Goal: Communication & Community: Ask a question

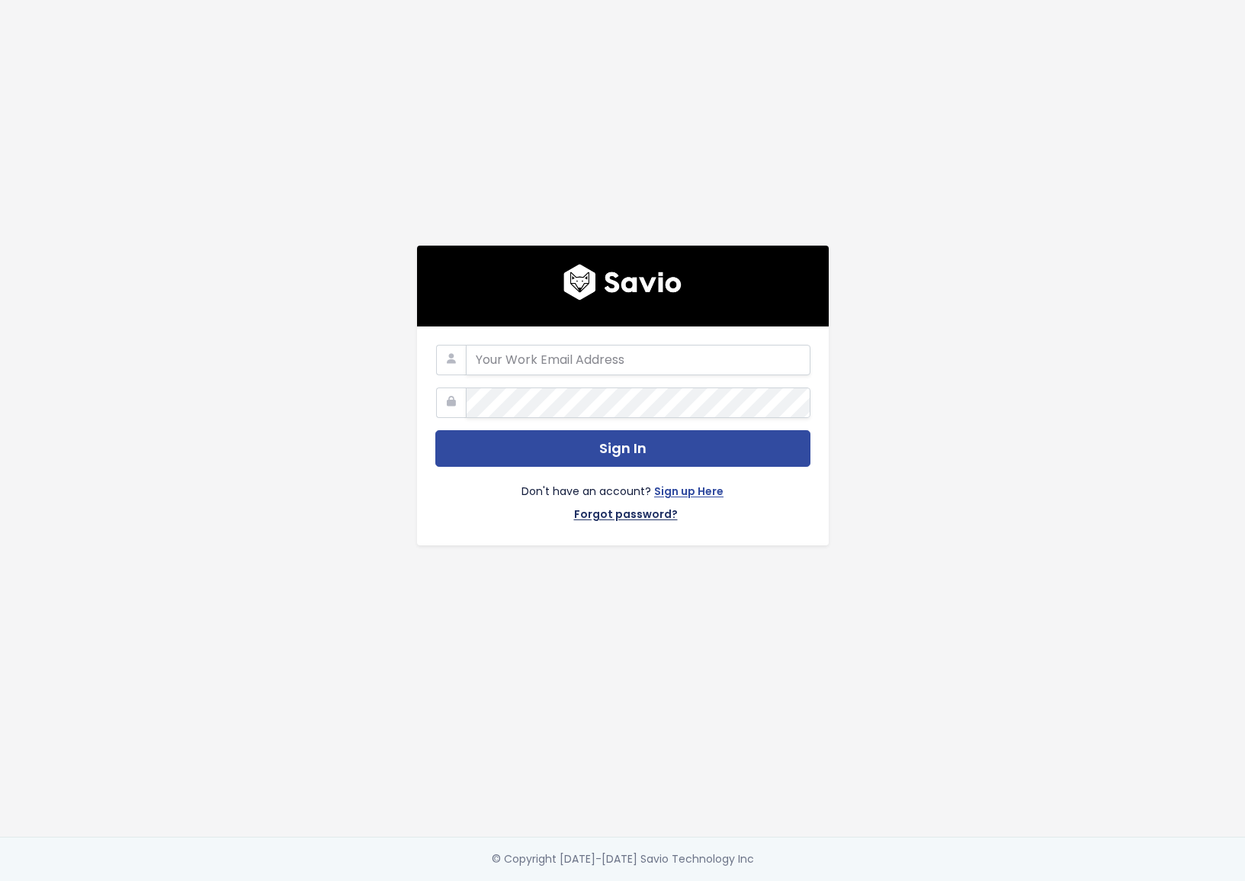
click at [638, 505] on link "Forgot password?" at bounding box center [626, 516] width 104 height 22
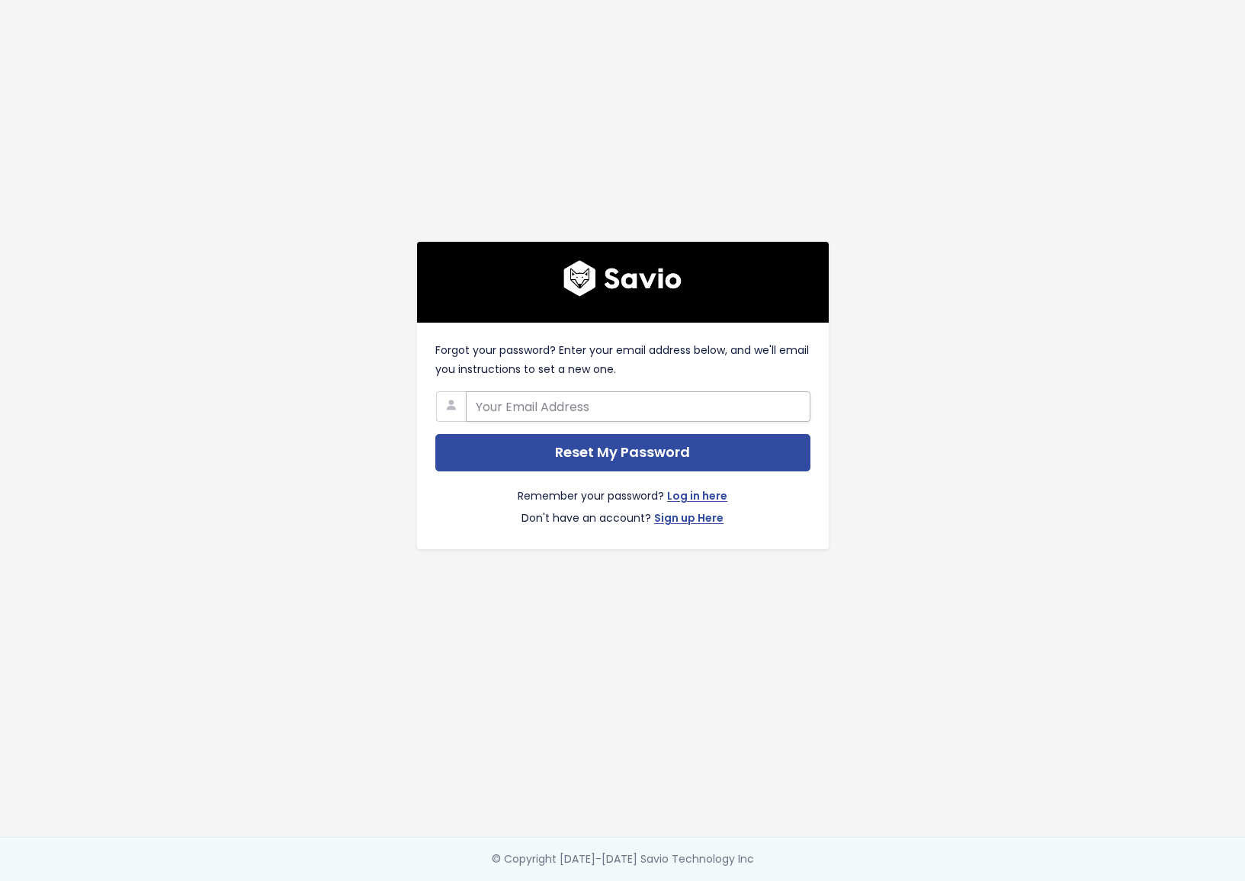
click at [629, 401] on input "text" at bounding box center [638, 406] width 345 height 31
type input "[PERSON_NAME][EMAIL_ADDRESS][DOMAIN_NAME]"
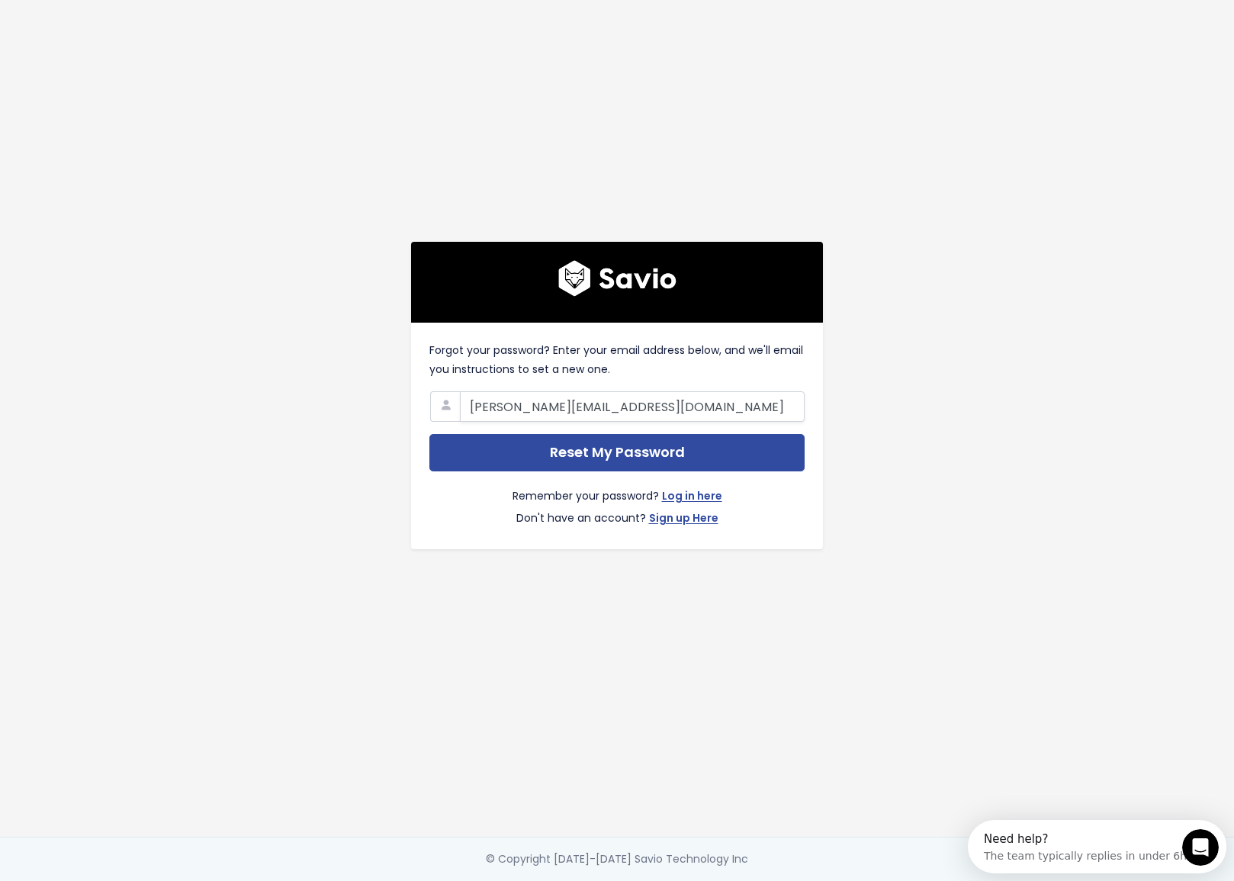
click at [885, 372] on div "Forgot your password? Enter your email address below, and we'll email you instr…" at bounding box center [616, 418] width 869 height 837
click at [723, 444] on input "Reset My Password" at bounding box center [616, 452] width 375 height 37
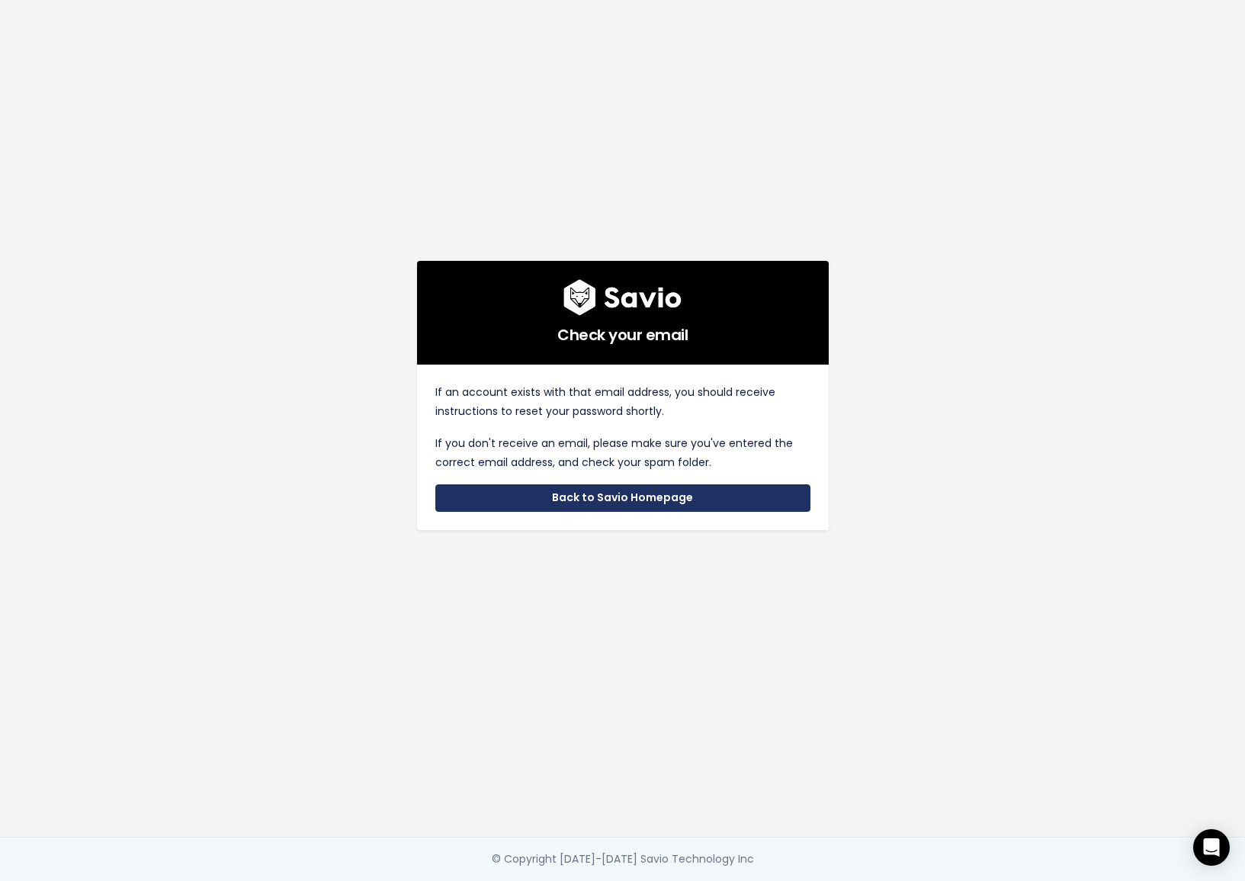
click at [745, 490] on link "Back to Savio Homepage" at bounding box center [622, 497] width 375 height 27
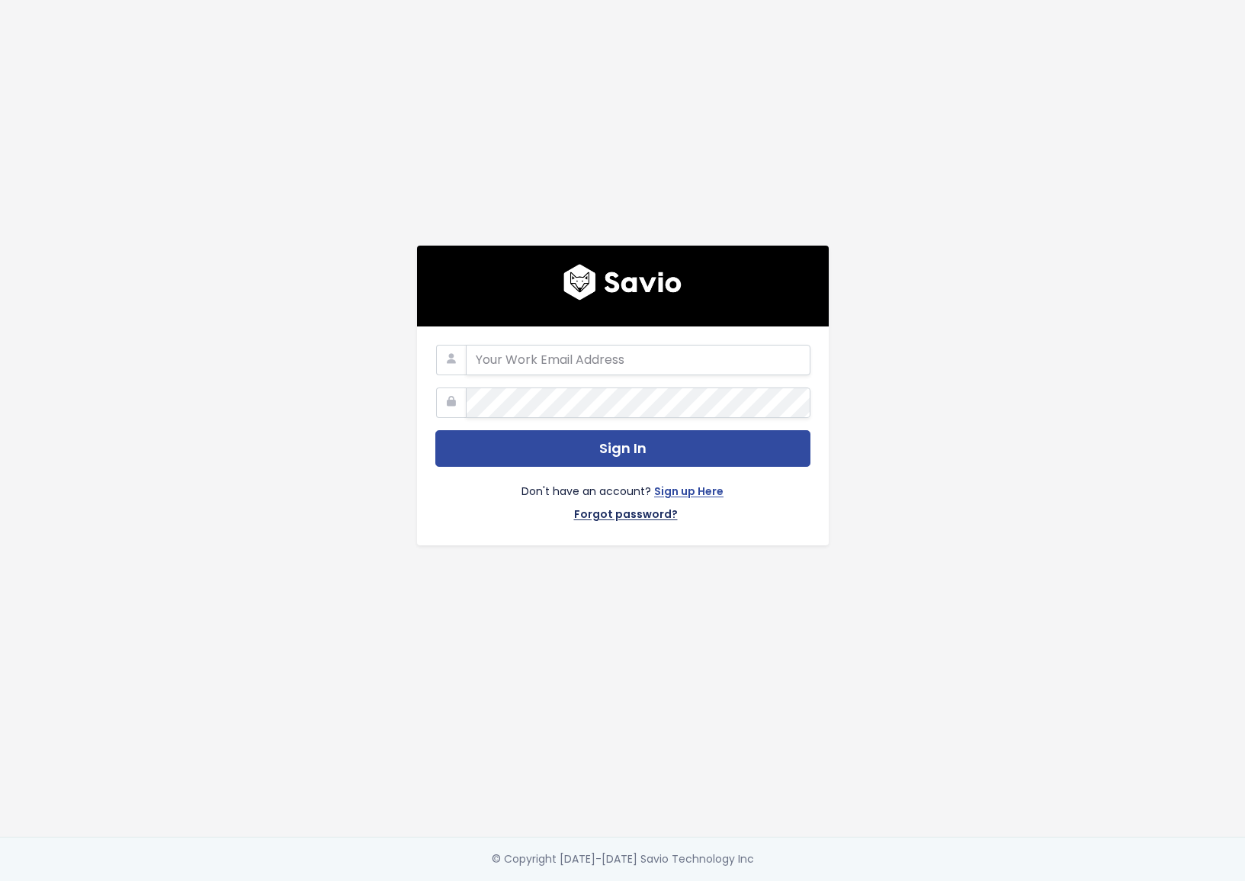
click at [599, 507] on link "Forgot password?" at bounding box center [626, 516] width 104 height 22
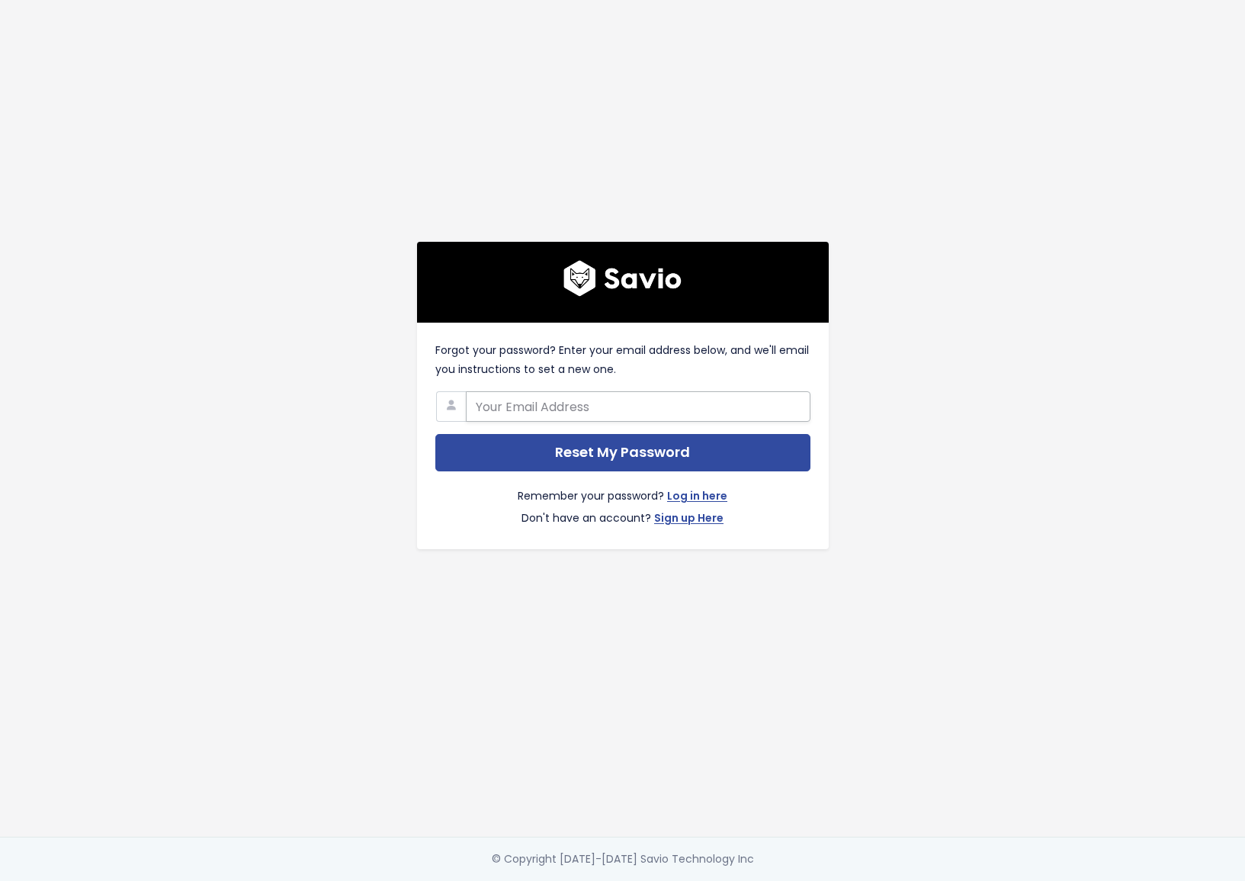
click at [583, 391] on input "text" at bounding box center [638, 406] width 345 height 31
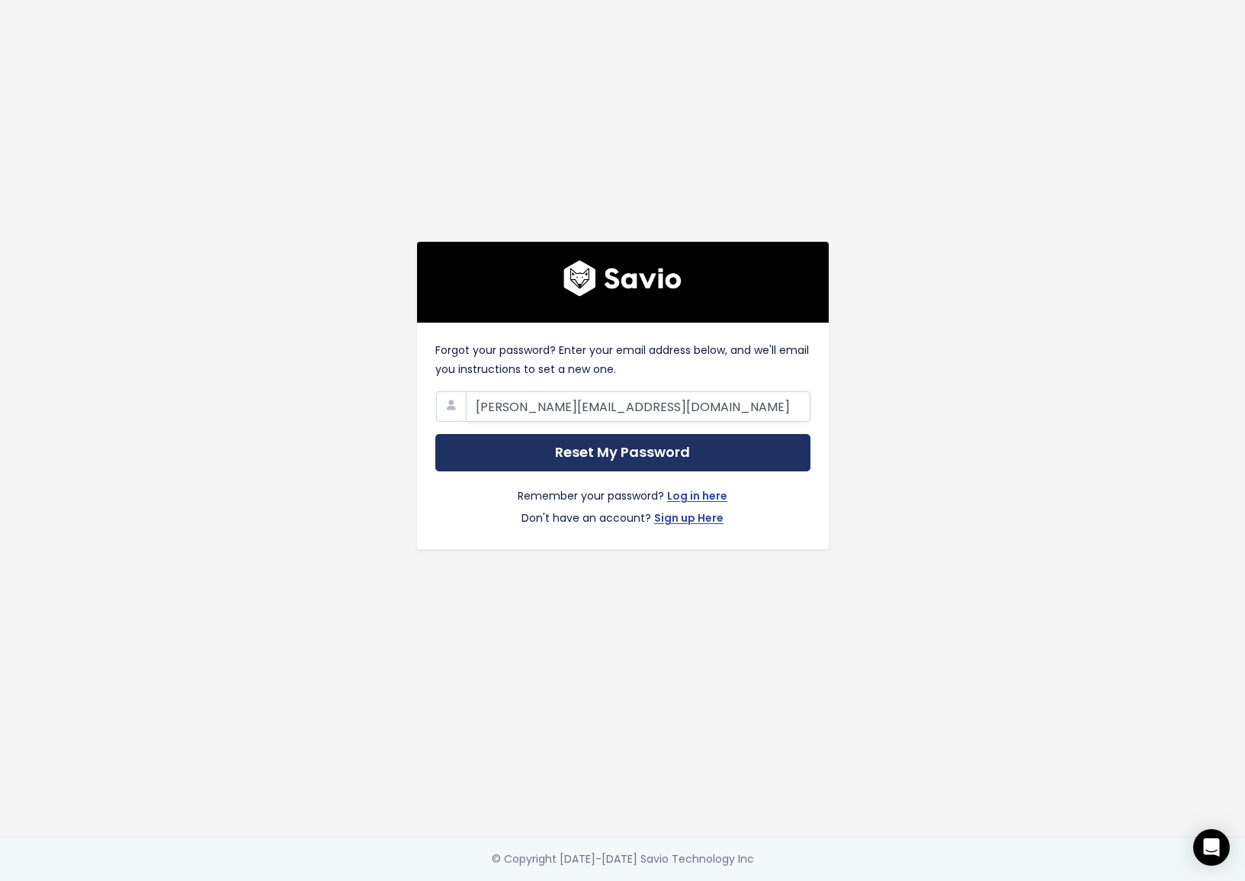
type input "lacy@mongooseresearch.com"
click at [622, 451] on input "Reset My Password" at bounding box center [622, 452] width 375 height 37
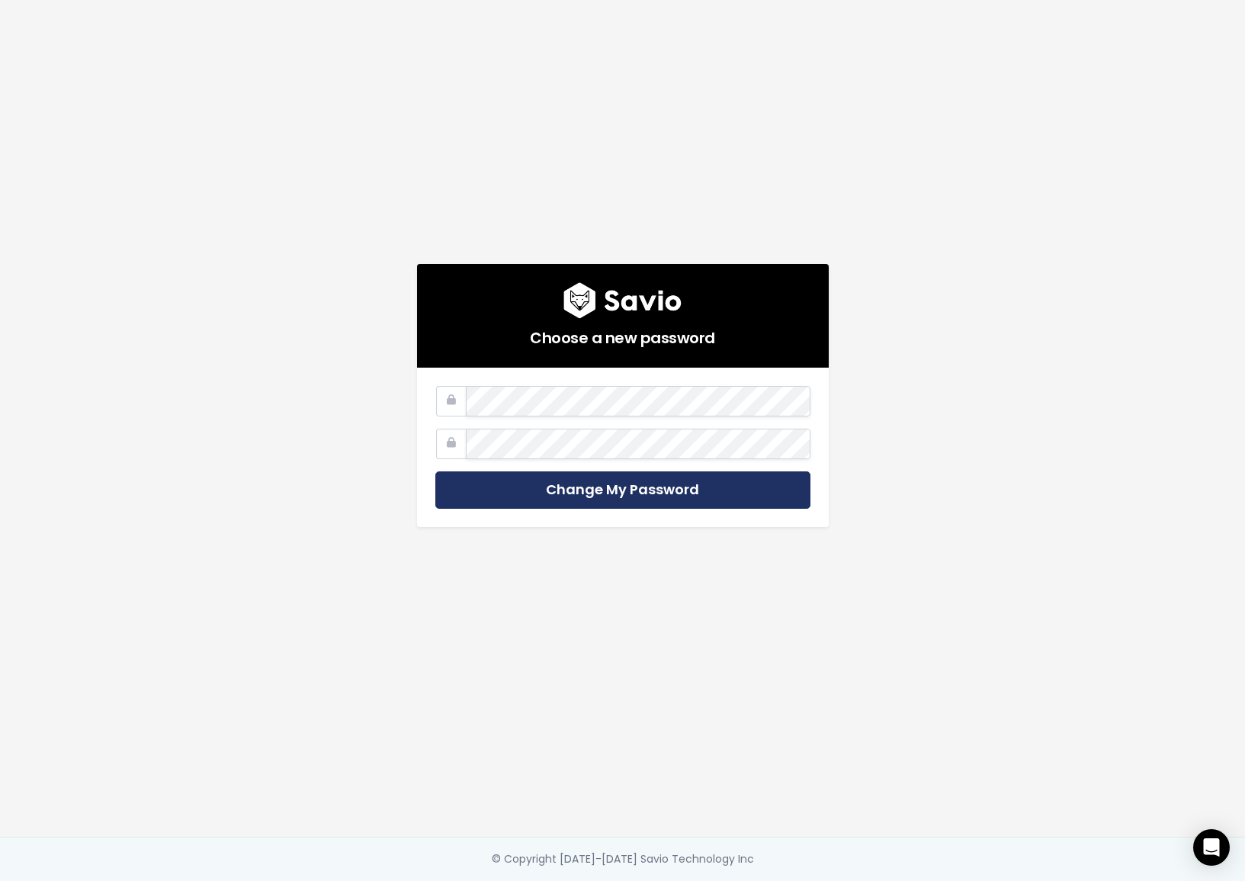
click at [720, 489] on input "Change My Password" at bounding box center [622, 489] width 375 height 37
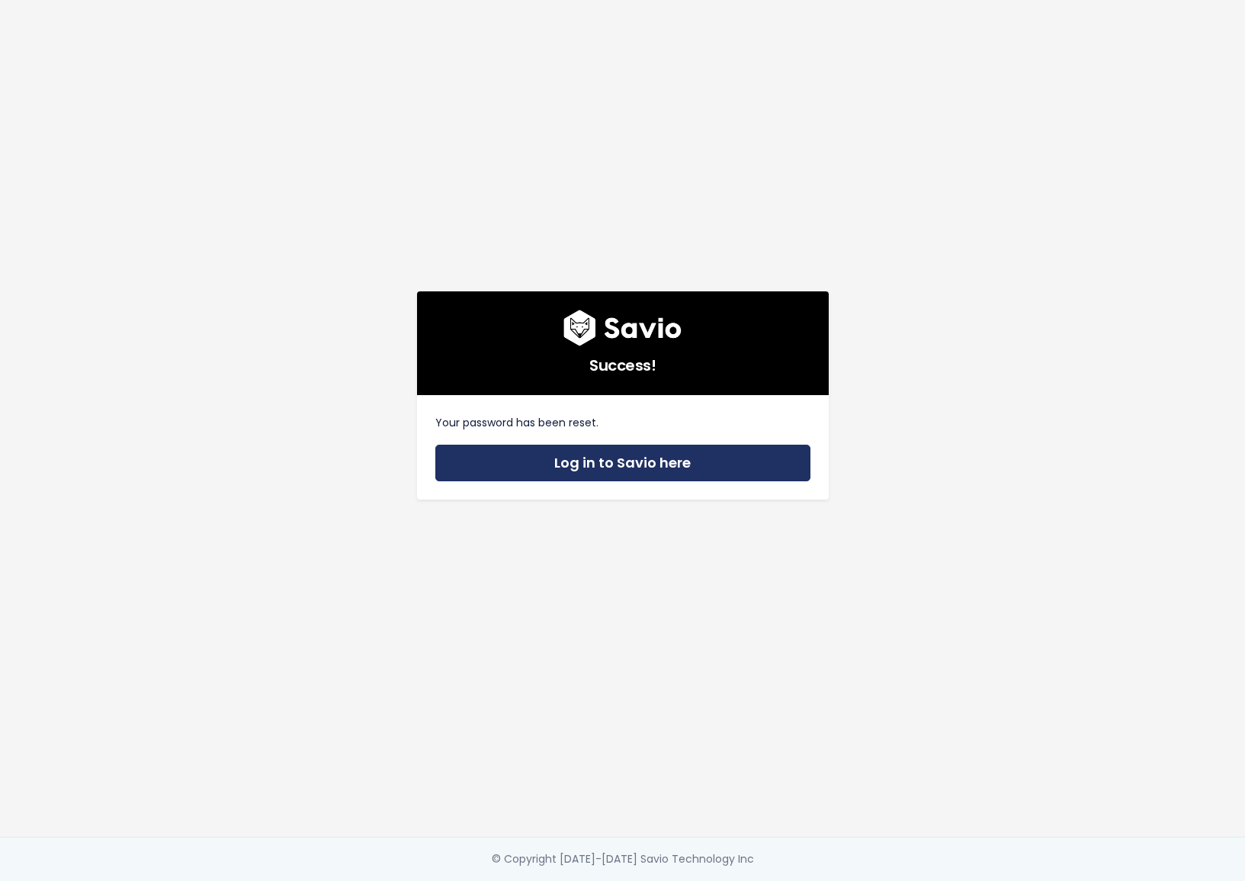
click at [670, 462] on link "Log in to Savio here" at bounding box center [622, 463] width 375 height 37
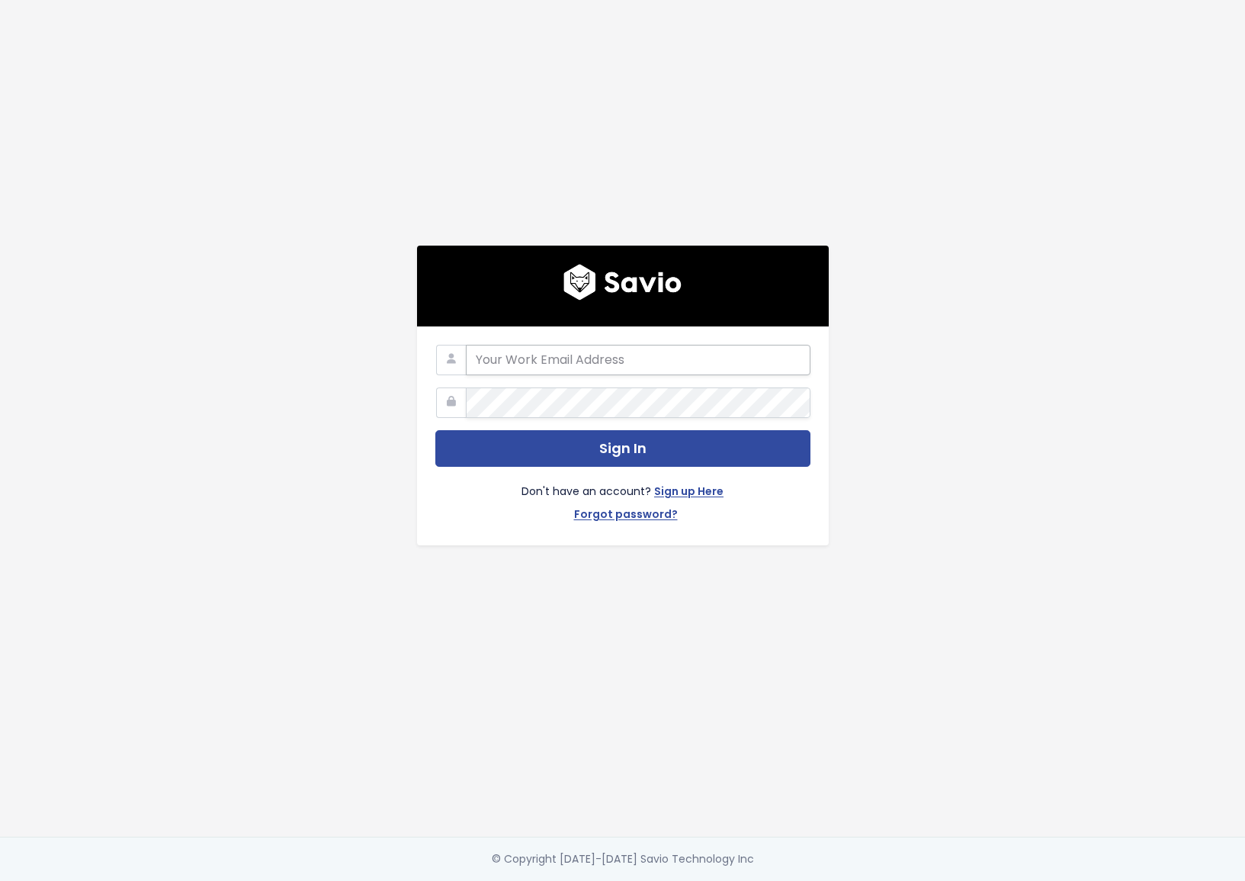
click at [608, 355] on input "email" at bounding box center [638, 360] width 345 height 31
type input "[PERSON_NAME][EMAIL_ADDRESS][DOMAIN_NAME]"
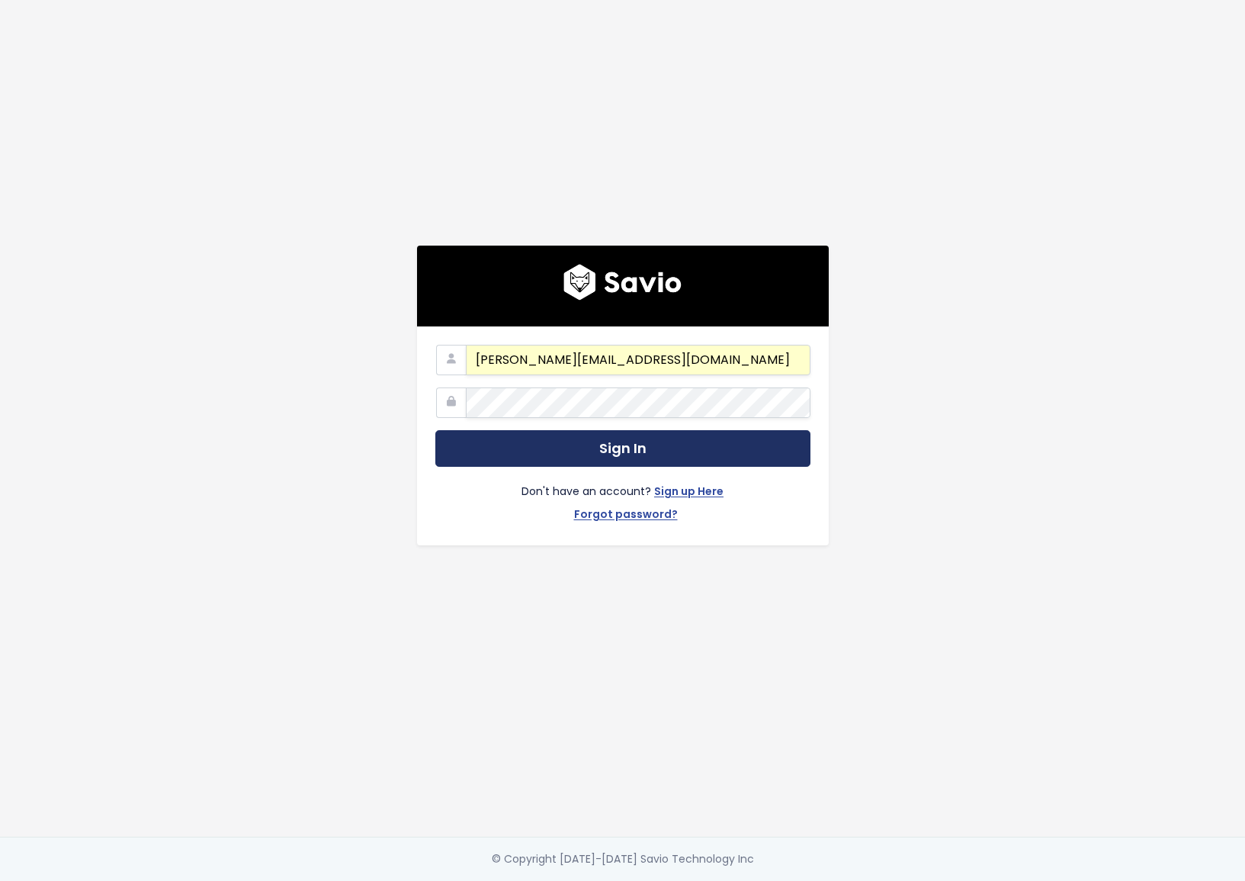
click at [588, 441] on button "Sign In" at bounding box center [622, 448] width 375 height 37
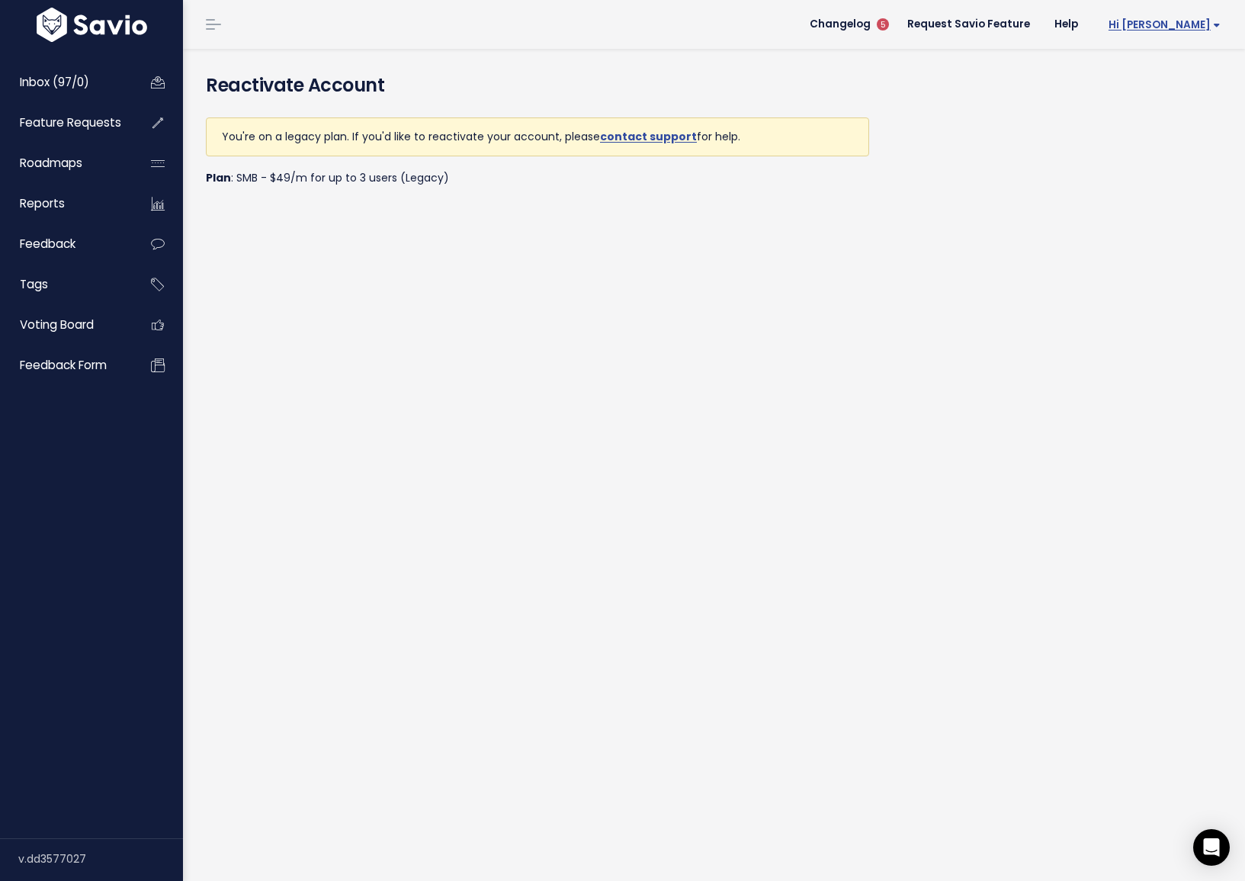
click at [1197, 25] on span "Hi [PERSON_NAME]" at bounding box center [1165, 24] width 112 height 11
click at [1161, 176] on link "Billing" at bounding box center [1171, 188] width 112 height 30
click at [1176, 21] on span "Hi [PERSON_NAME]" at bounding box center [1165, 24] width 112 height 11
click at [1170, 188] on link "Billing" at bounding box center [1171, 188] width 112 height 30
click at [615, 134] on link "contact support" at bounding box center [648, 136] width 97 height 15
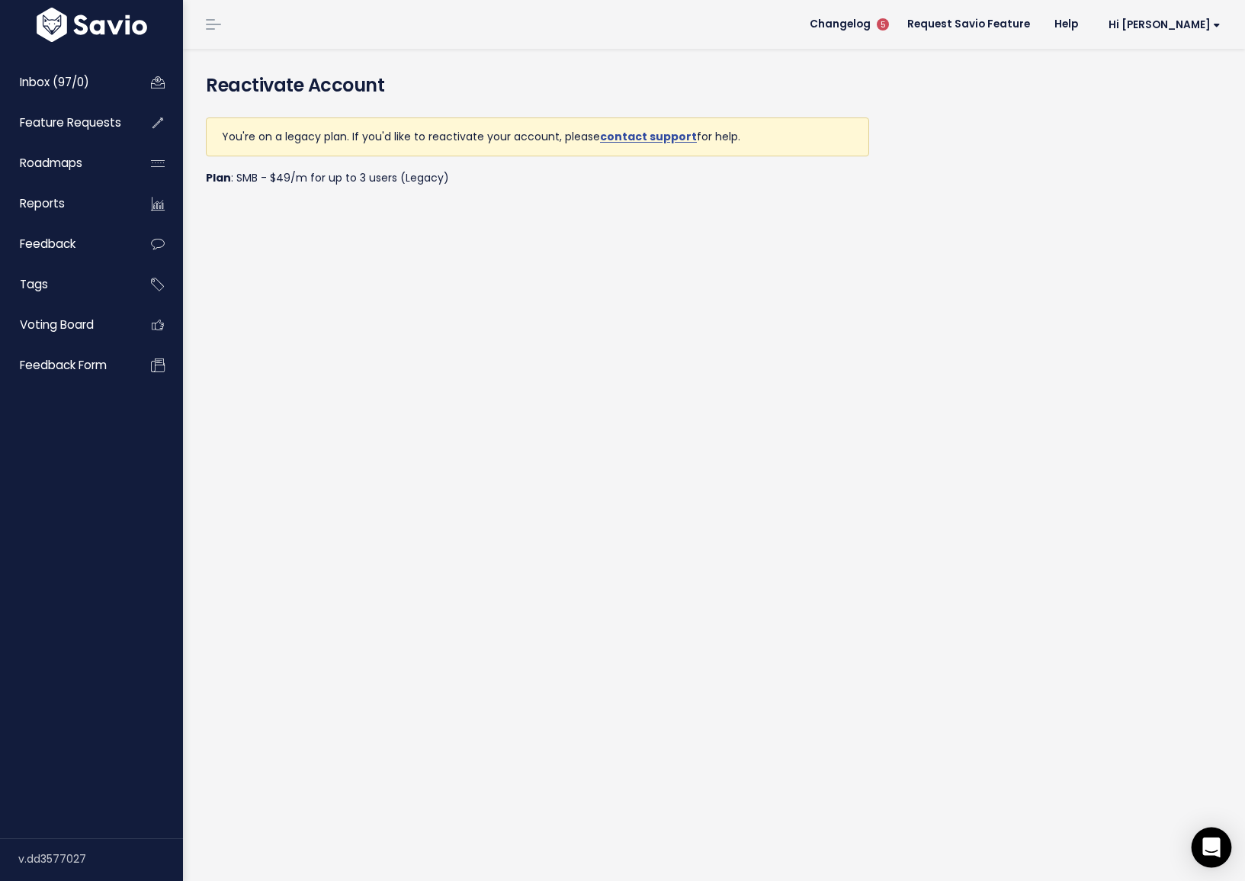
click at [1209, 847] on icon "Open Intercom Messenger" at bounding box center [1212, 847] width 18 height 20
click at [1209, 847] on div "Open Intercom Messenger" at bounding box center [1212, 847] width 40 height 40
click at [1206, 845] on icon "Open Intercom Messenger" at bounding box center [1212, 847] width 25 height 25
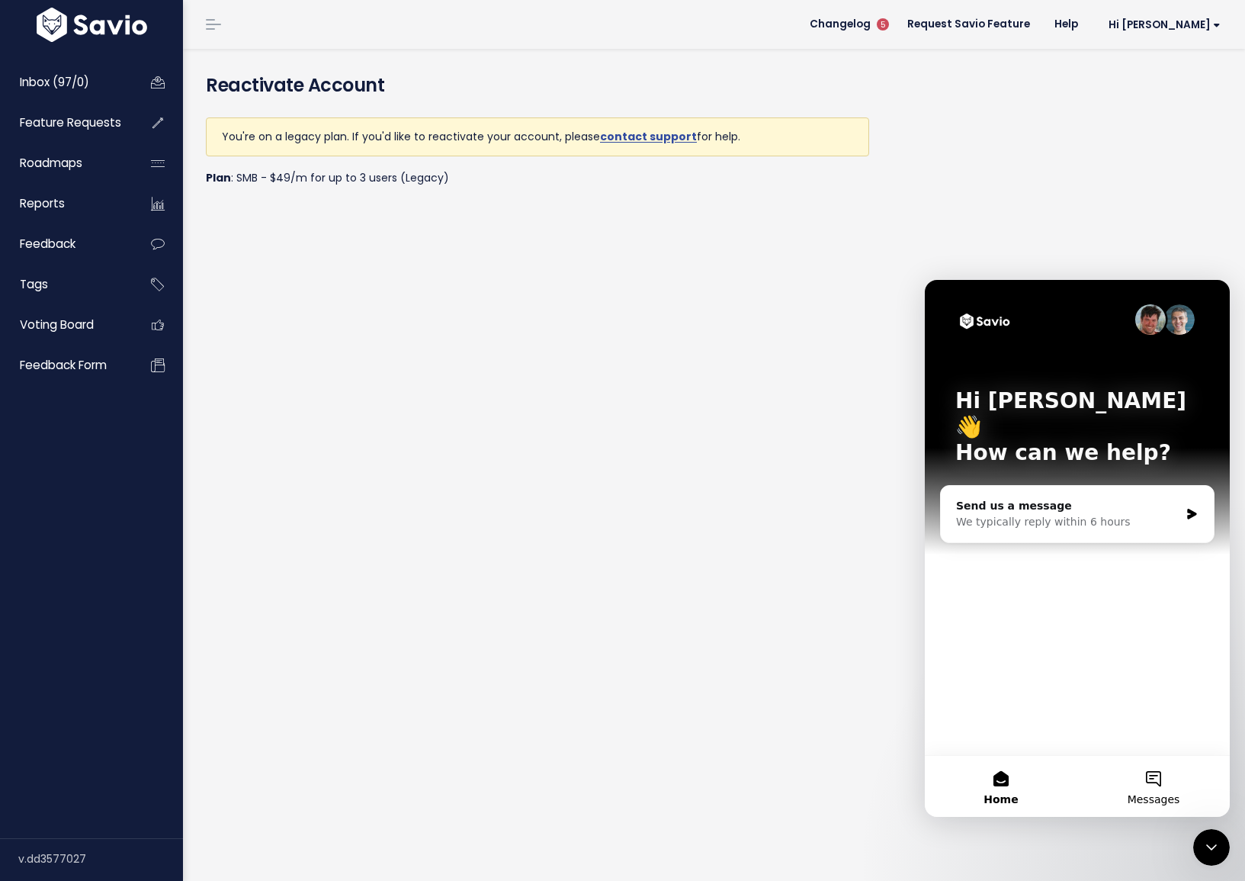
click at [1143, 800] on span "Messages" at bounding box center [1154, 799] width 53 height 11
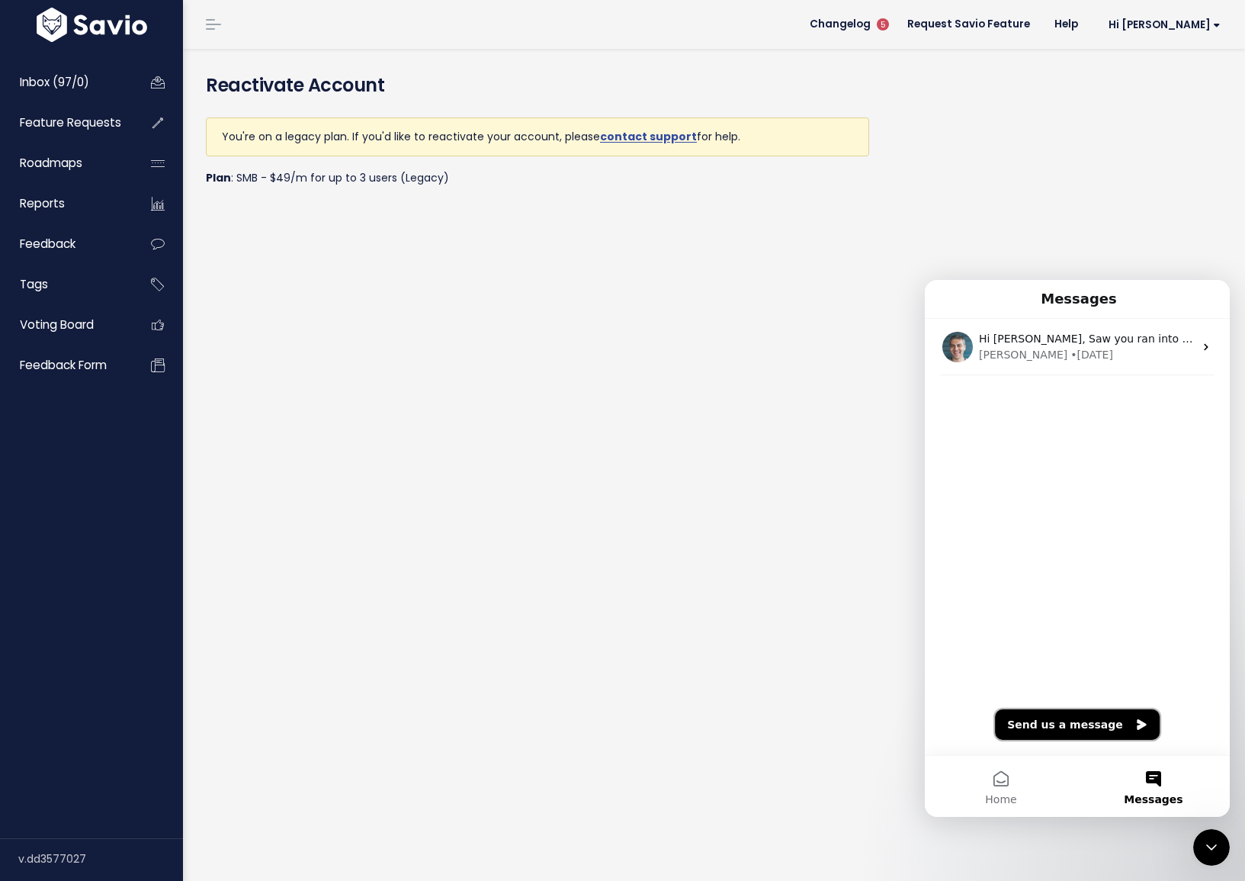
click at [1099, 721] on button "Send us a message" at bounding box center [1077, 724] width 165 height 31
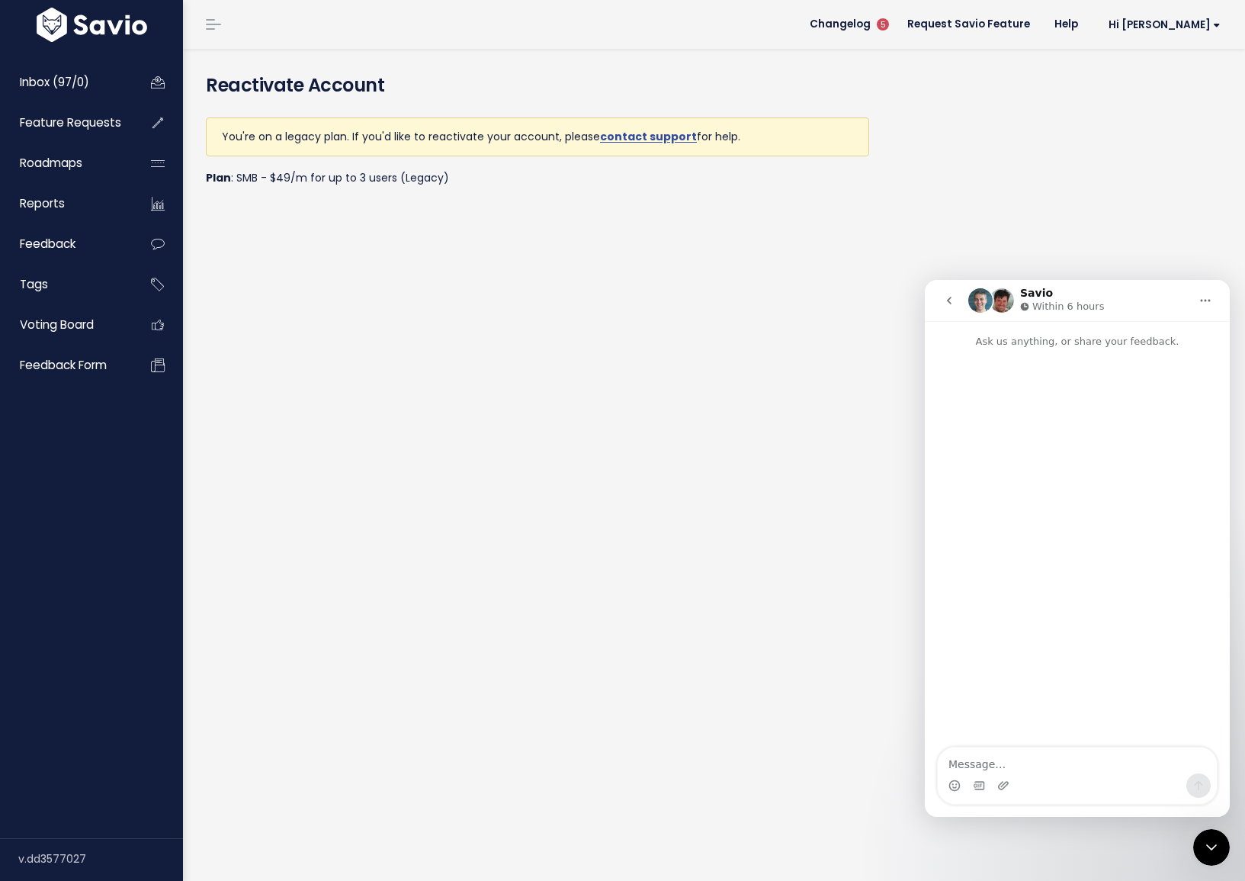
click at [619, 273] on div "Reactivate Account You're on a legacy plan. If you'd like to reactivate your ac…" at bounding box center [714, 465] width 1062 height 832
click at [1082, 743] on div "Intercom messenger" at bounding box center [1077, 549] width 305 height 400
click at [1081, 747] on textarea "Message…" at bounding box center [1077, 760] width 279 height 26
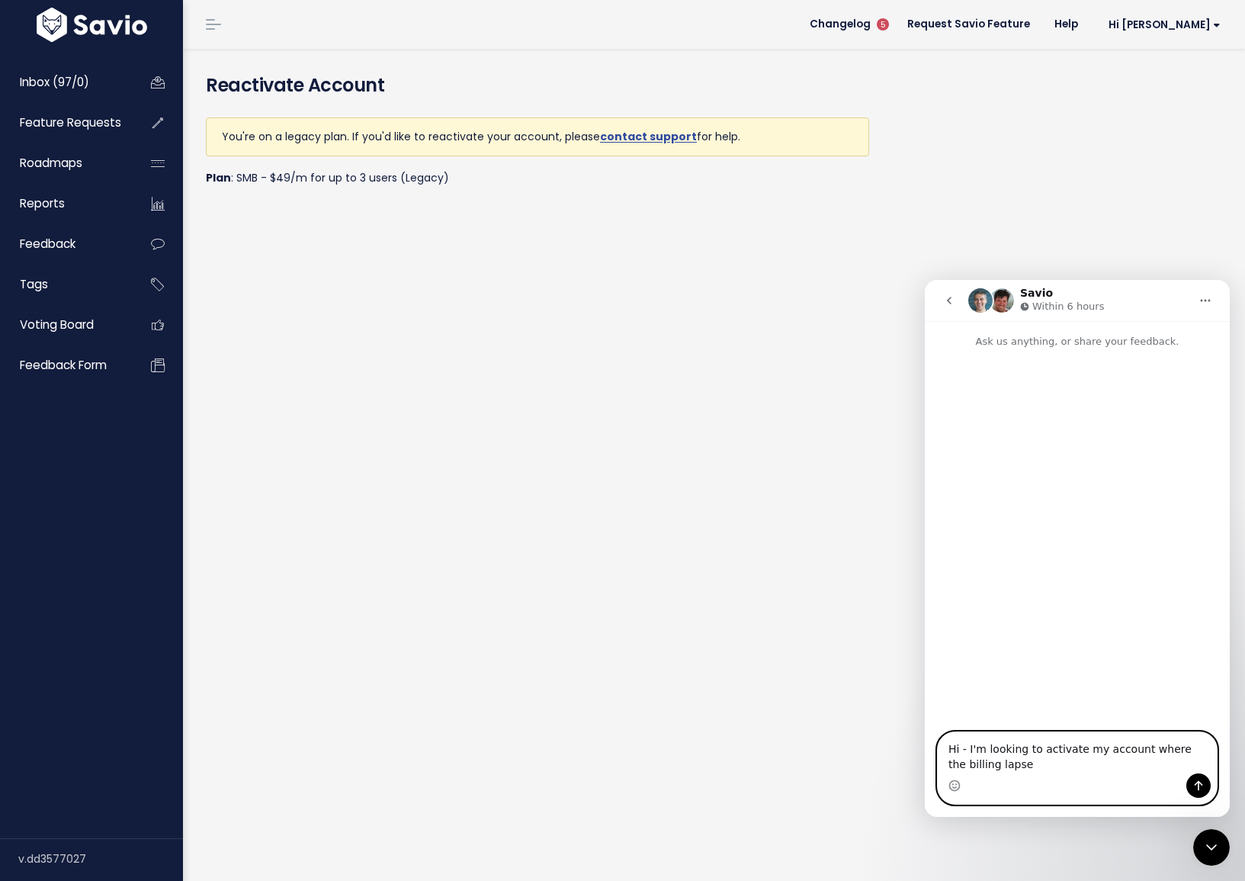
type textarea "Hi - I'm looking to activate my account where the billing lapsed"
